Goal: Entertainment & Leisure: Consume media (video, audio)

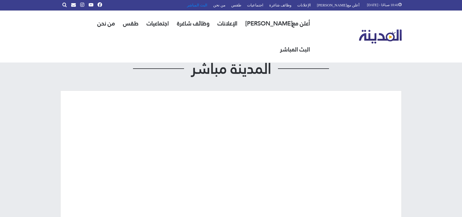
click at [210, 2] on link "البث المباشر" at bounding box center [197, 5] width 26 height 10
